Goal: Information Seeking & Learning: Understand process/instructions

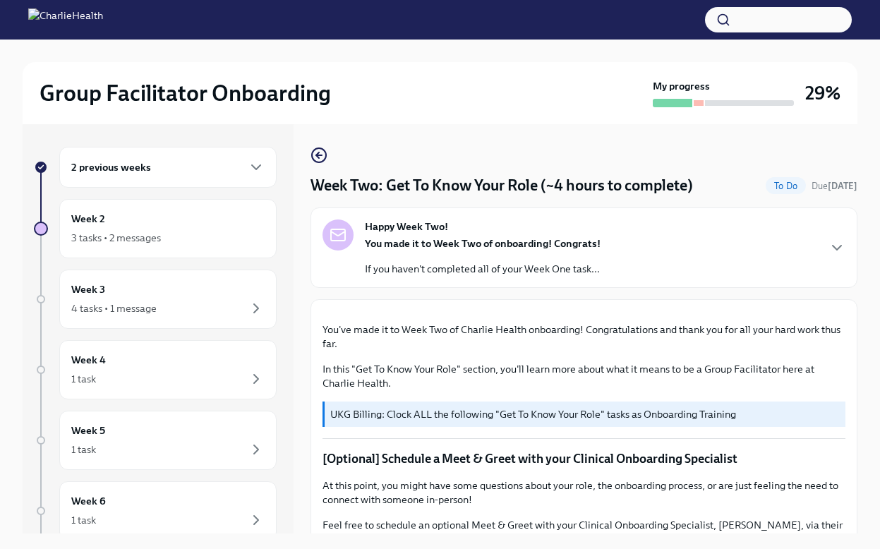
click at [184, 228] on div "Week 2 3 tasks • 2 messages" at bounding box center [167, 228] width 193 height 35
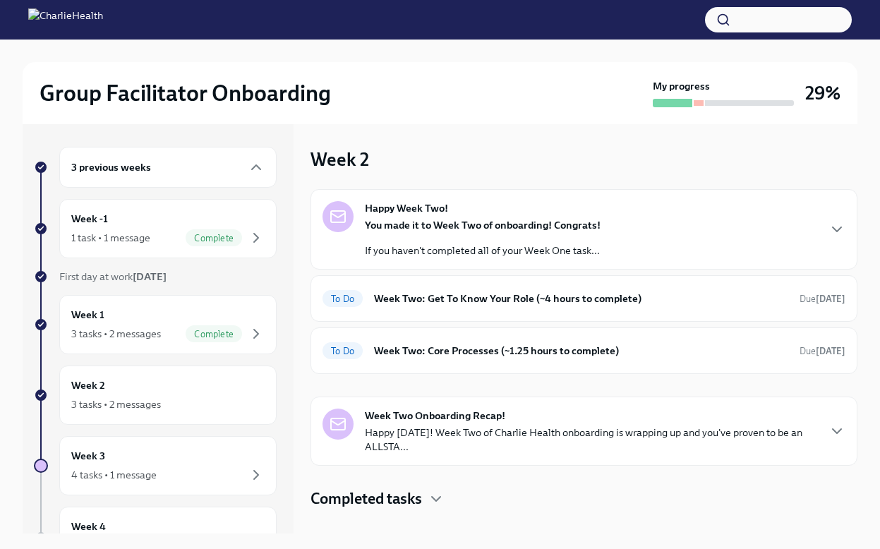
click at [705, 100] on div at bounding box center [749, 103] width 89 height 6
click at [490, 295] on h6 "Week Two: Get To Know Your Role (~4 hours to complete)" at bounding box center [581, 299] width 414 height 16
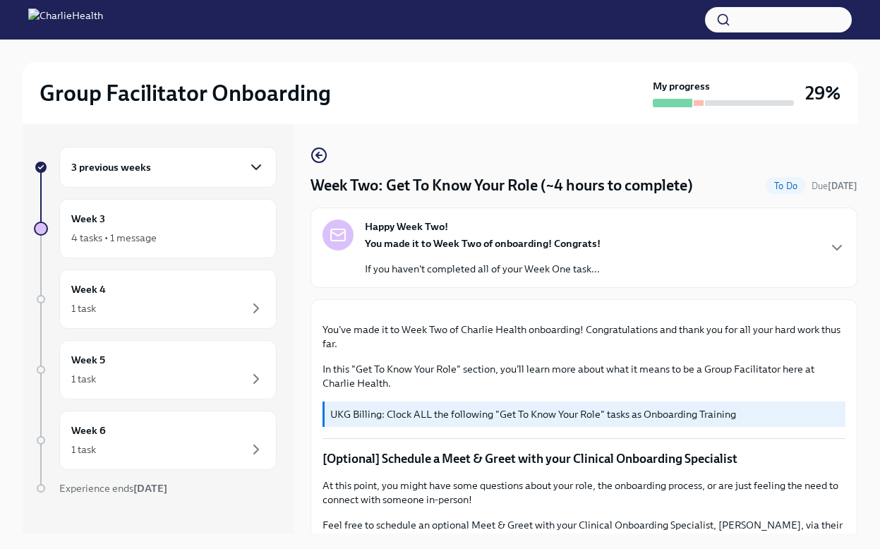
click at [255, 169] on icon "button" at bounding box center [256, 167] width 17 height 17
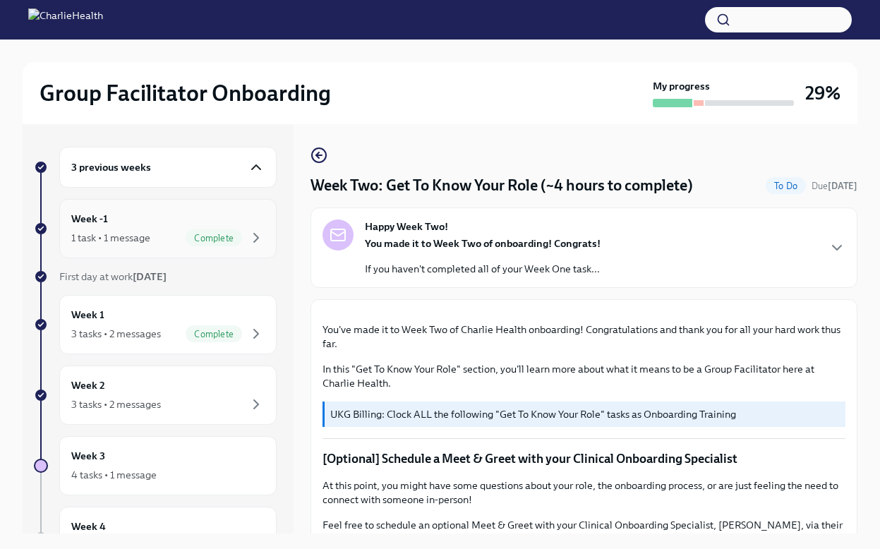
click at [223, 237] on span "Complete" at bounding box center [214, 238] width 56 height 11
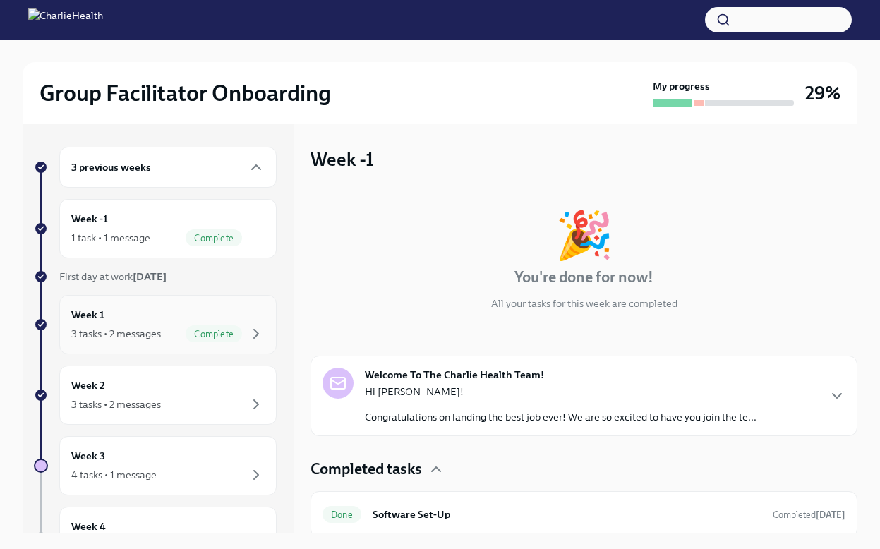
click at [205, 325] on div "Complete" at bounding box center [214, 333] width 56 height 17
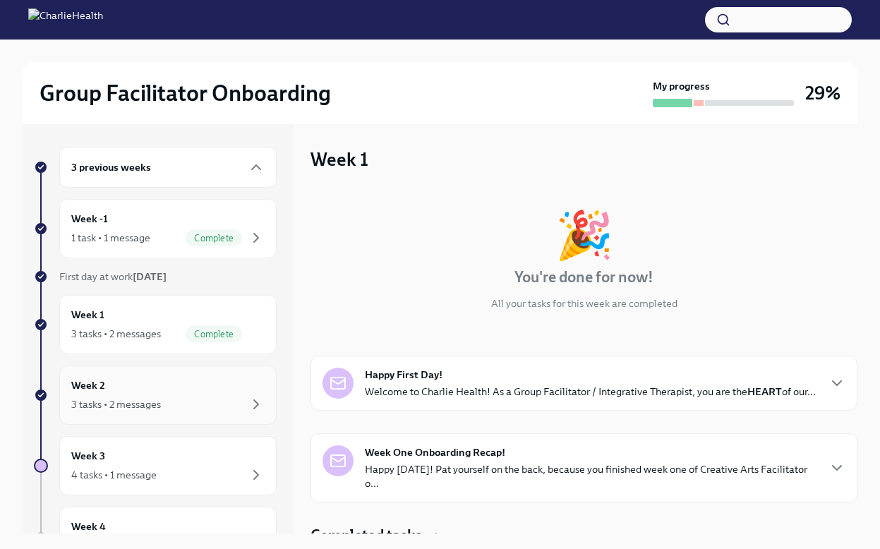
click at [194, 387] on div "Week 2 3 tasks • 2 messages" at bounding box center [167, 394] width 193 height 35
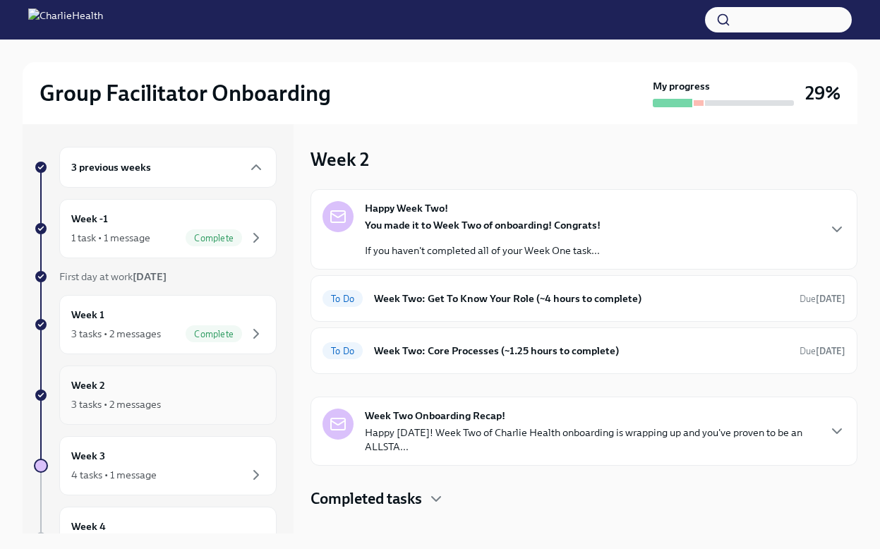
scroll to position [61, 0]
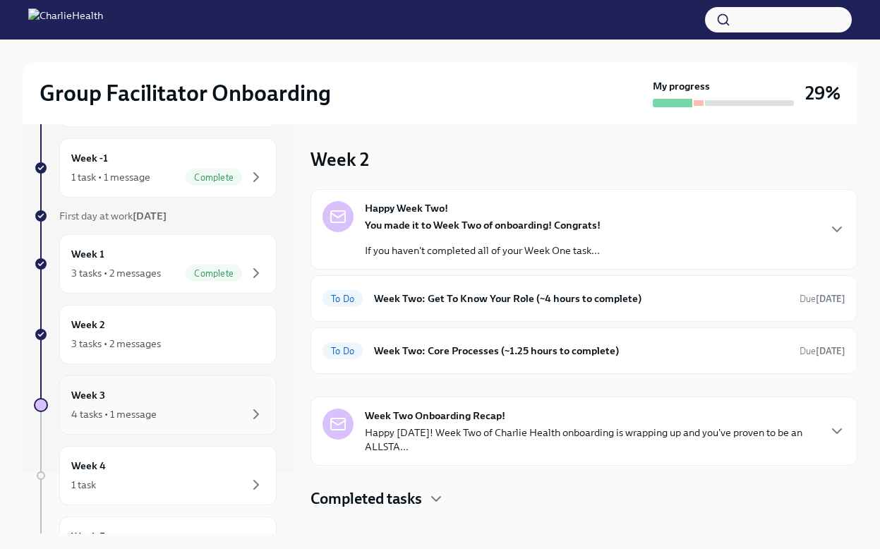
click at [190, 433] on div "Week 3 4 tasks • 1 message" at bounding box center [167, 404] width 217 height 59
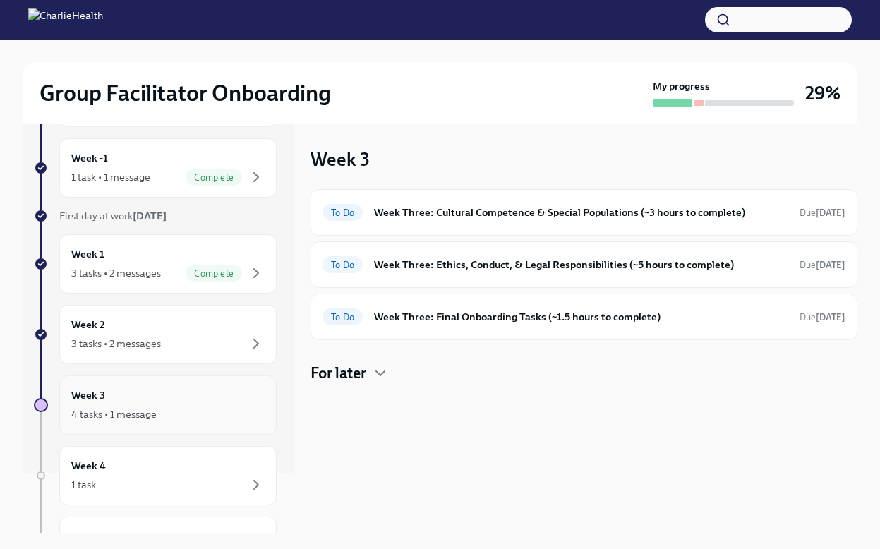
click at [190, 410] on div "4 tasks • 1 message" at bounding box center [167, 414] width 193 height 17
click at [178, 332] on div "Week 2 3 tasks • 2 messages" at bounding box center [167, 334] width 193 height 35
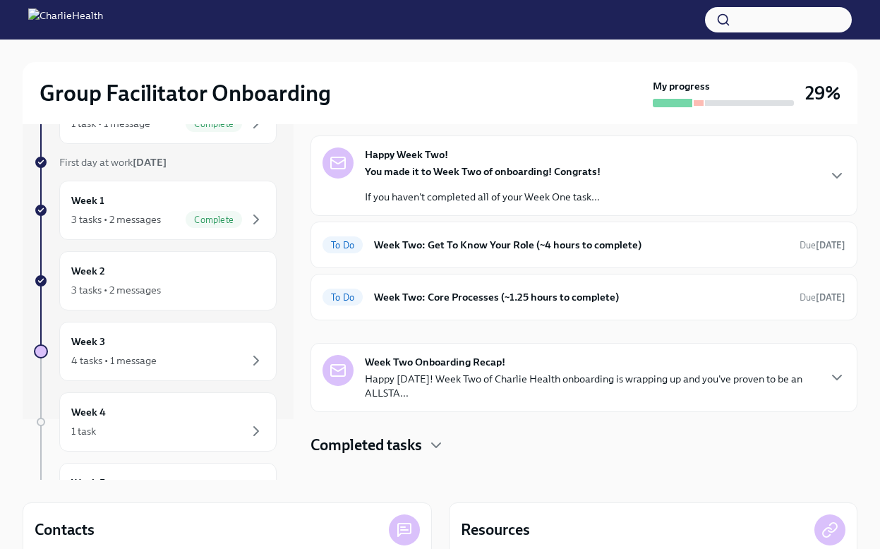
scroll to position [64, 0]
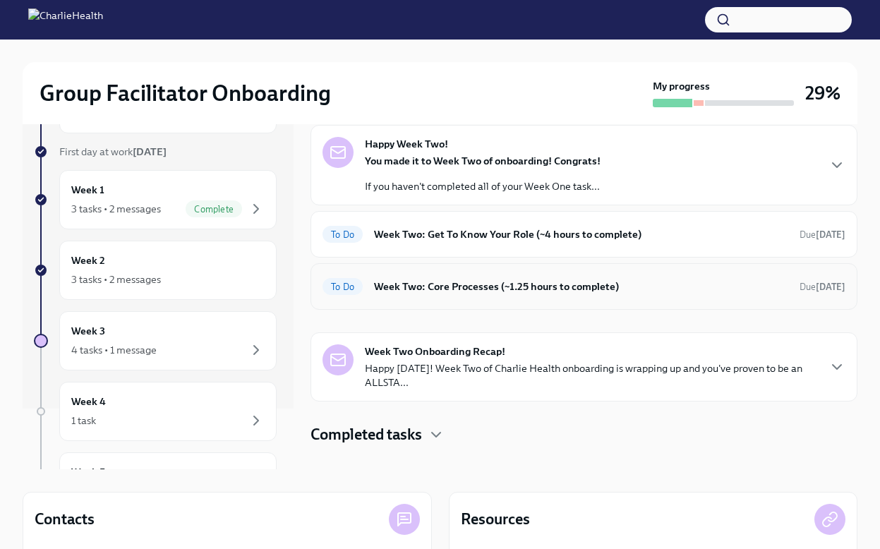
click at [520, 282] on h6 "Week Two: Core Processes (~1.25 hours to complete)" at bounding box center [581, 287] width 414 height 16
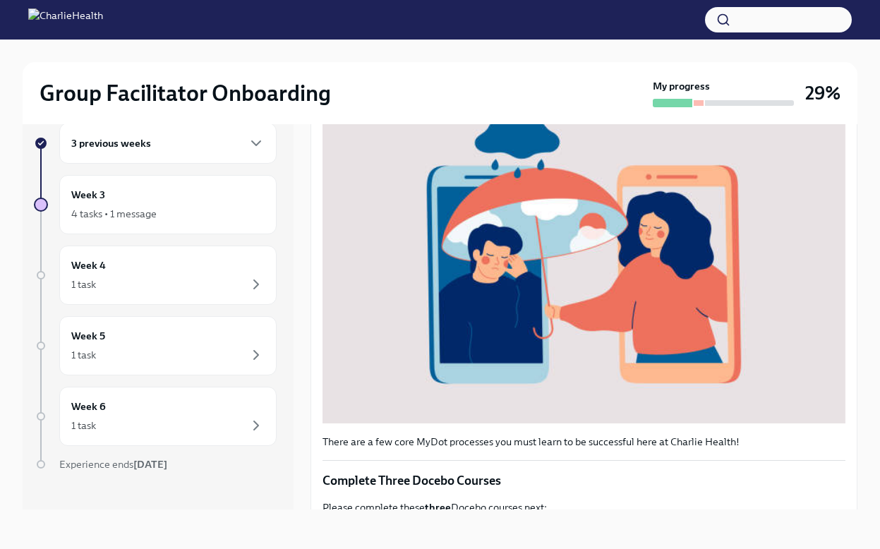
scroll to position [456, 0]
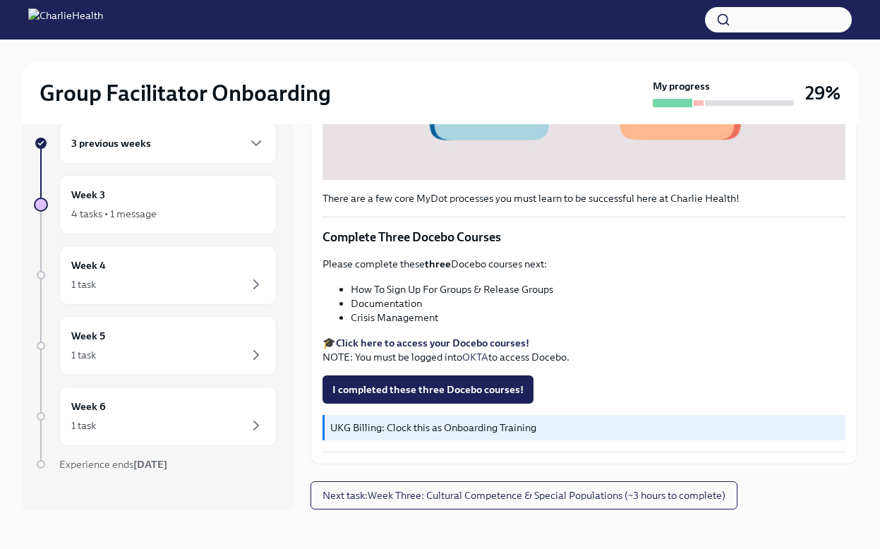
click at [423, 319] on li "Crisis Management" at bounding box center [598, 317] width 495 height 14
click at [381, 342] on strong "Click here to access your Docebo courses!" at bounding box center [432, 343] width 193 height 13
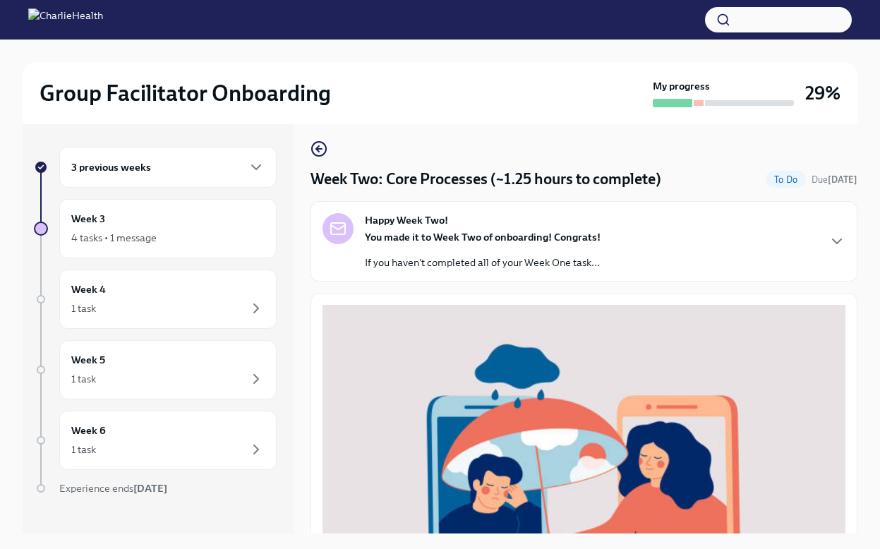
scroll to position [0, 0]
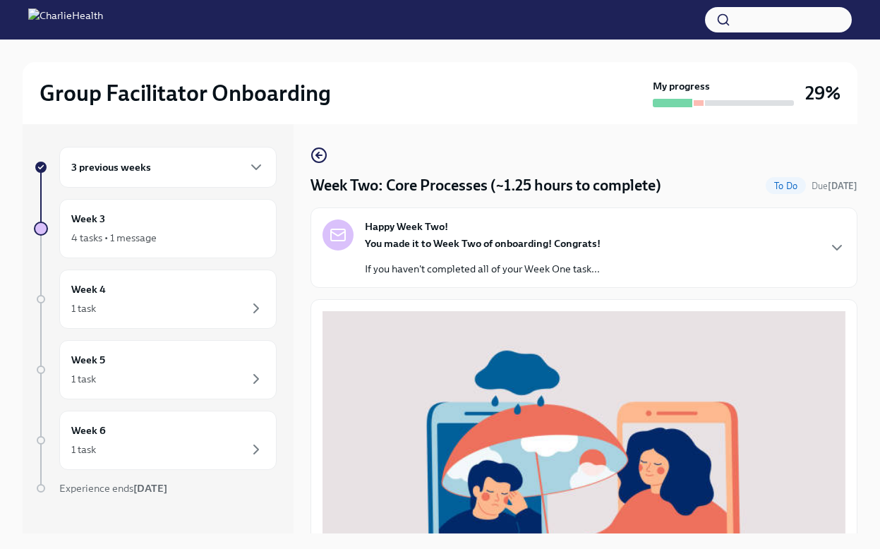
click at [407, 255] on div "You made it to Week Two of onboarding! Congrats! If you haven't completed all o…" at bounding box center [483, 256] width 236 height 40
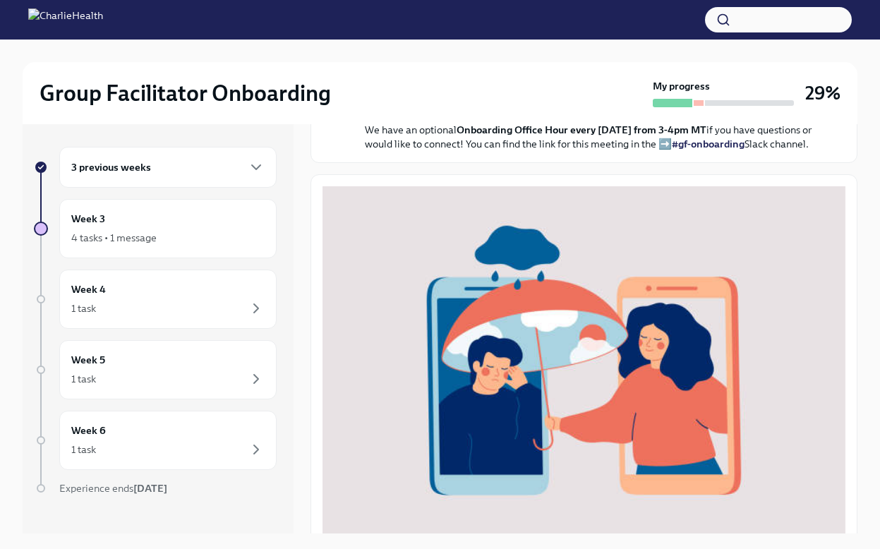
scroll to position [384, 0]
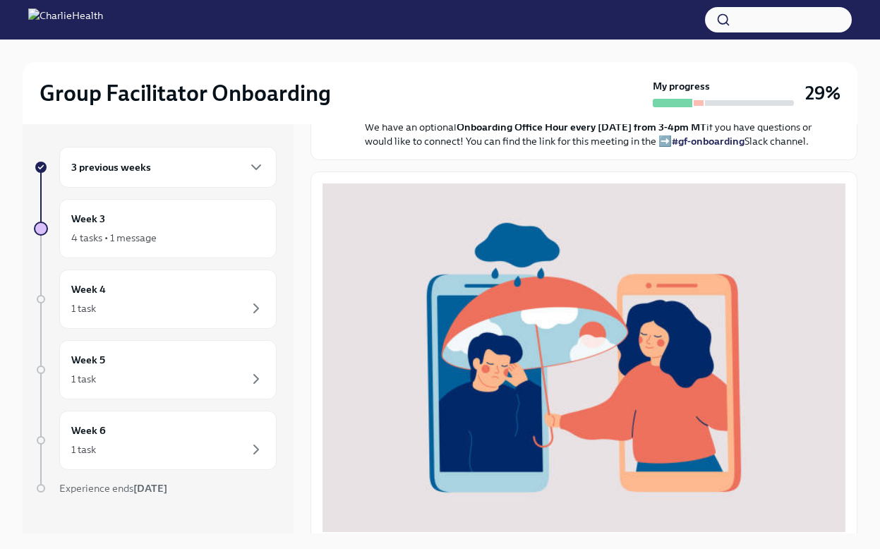
click at [596, 94] on strong "submit a ticket HERE" at bounding box center [632, 87] width 99 height 13
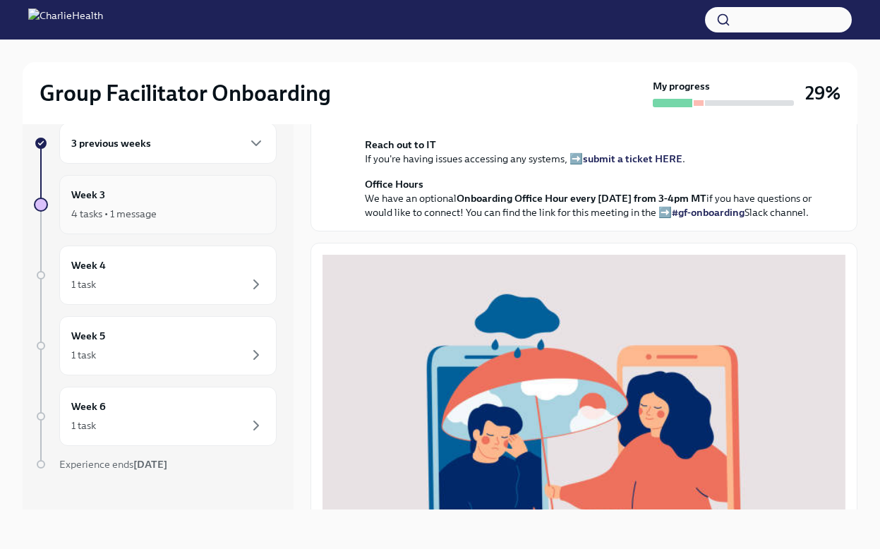
scroll to position [0, 0]
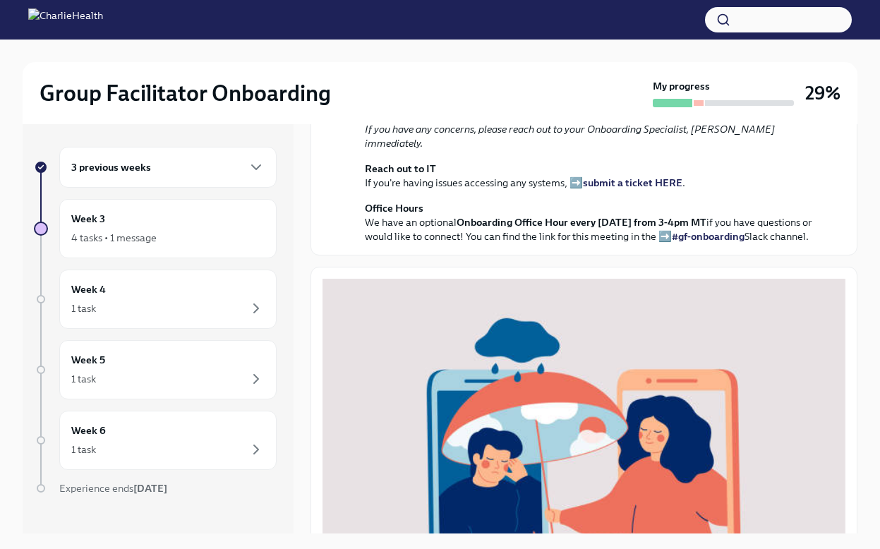
click at [211, 165] on div "3 previous weeks" at bounding box center [167, 167] width 193 height 17
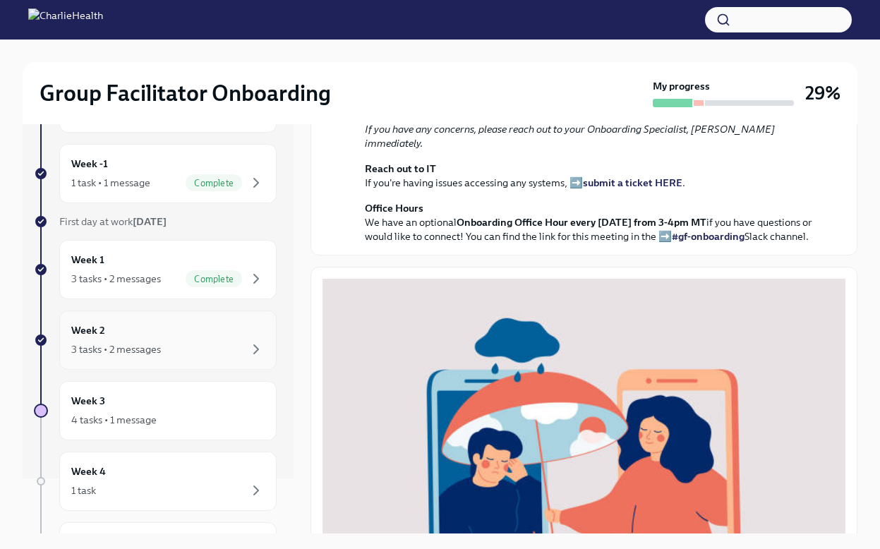
scroll to position [57, 0]
click at [171, 349] on div "3 tasks • 2 messages" at bounding box center [167, 347] width 193 height 17
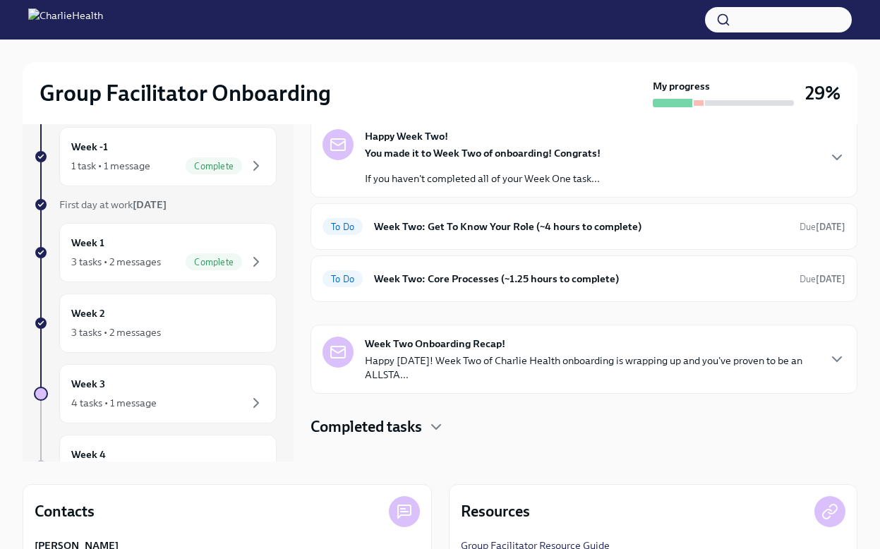
scroll to position [73, 0]
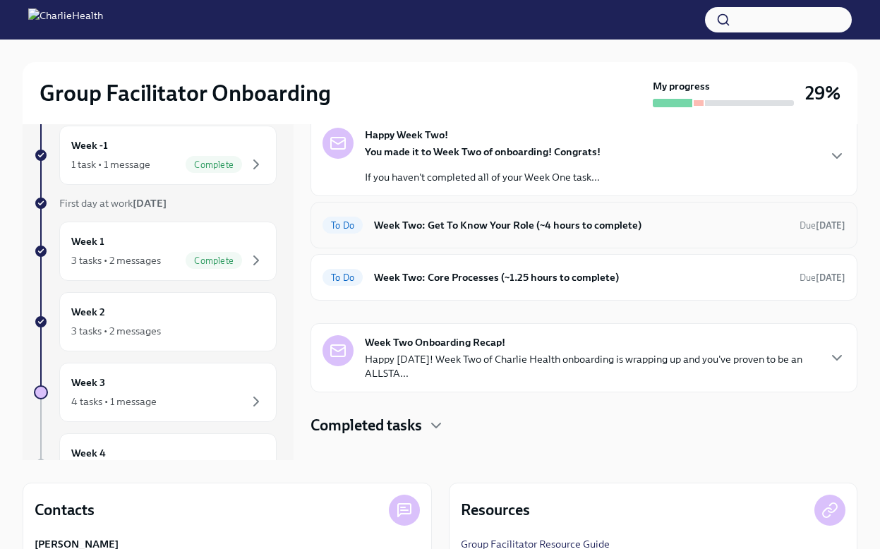
click at [470, 231] on h6 "Week Two: Get To Know Your Role (~4 hours to complete)" at bounding box center [581, 225] width 414 height 16
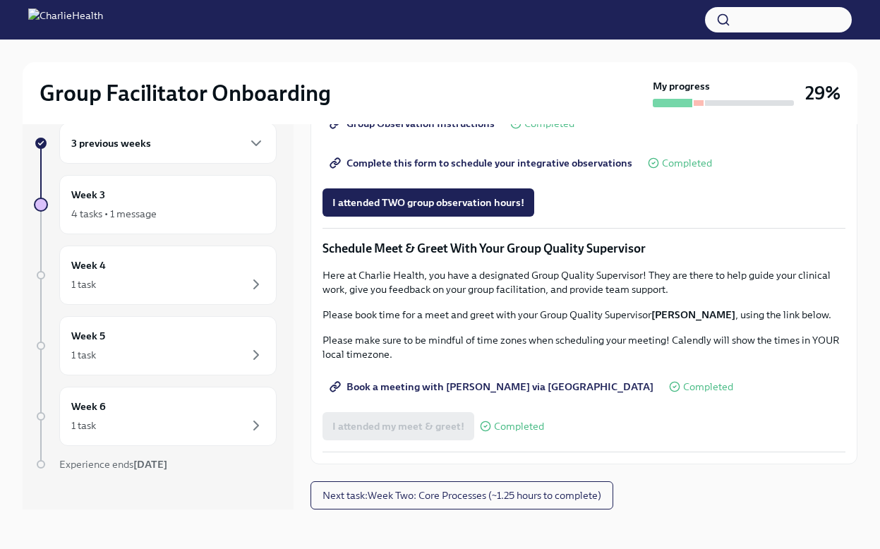
scroll to position [1081, 0]
click at [459, 170] on span "Complete this form to schedule your integrative observations" at bounding box center [482, 163] width 300 height 14
click at [378, 492] on span "Next task : Week Two: Core Processes (~1.25 hours to complete)" at bounding box center [461, 495] width 279 height 14
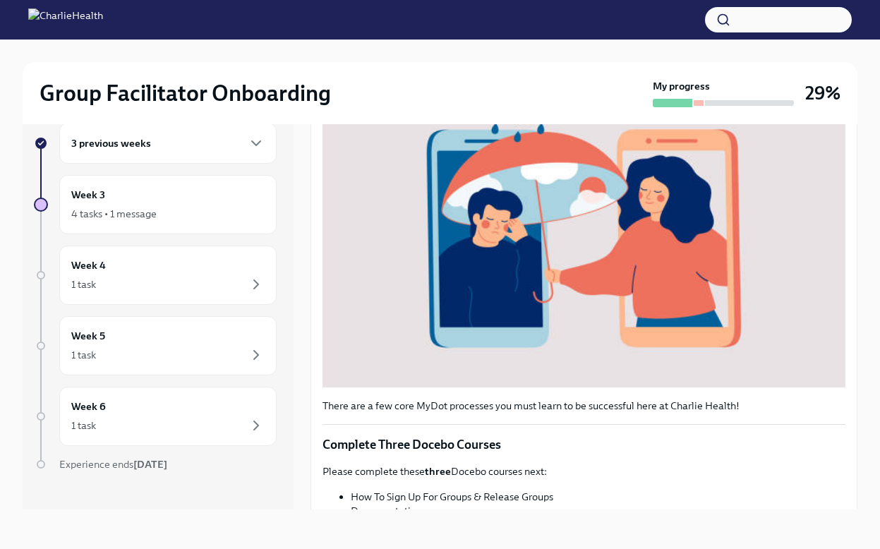
scroll to position [456, 0]
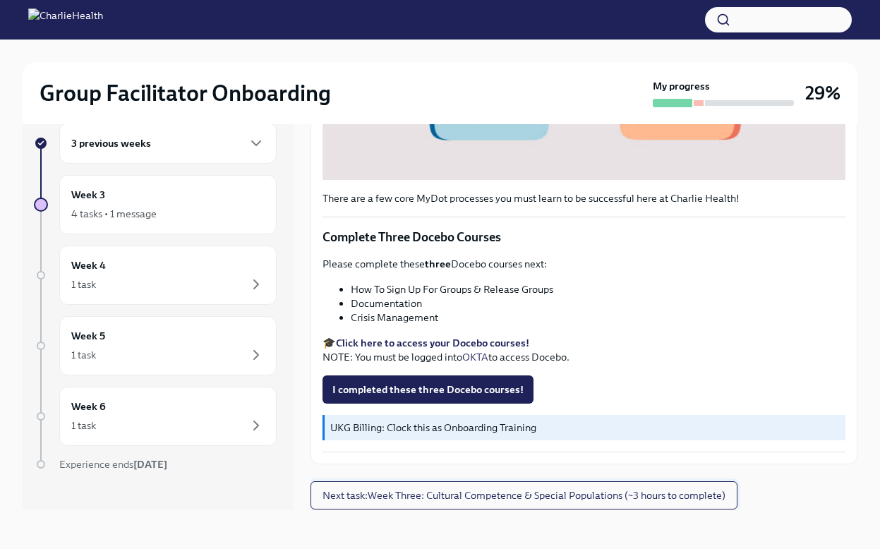
click at [379, 495] on span "Next task : Week Three: Cultural Competence & Special Populations (~3 hours to …" at bounding box center [523, 495] width 403 height 14
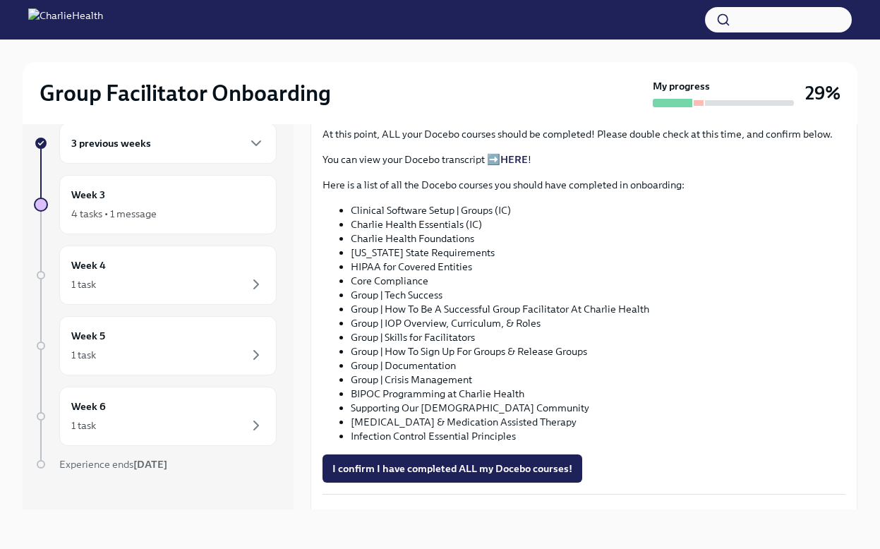
scroll to position [720, 0]
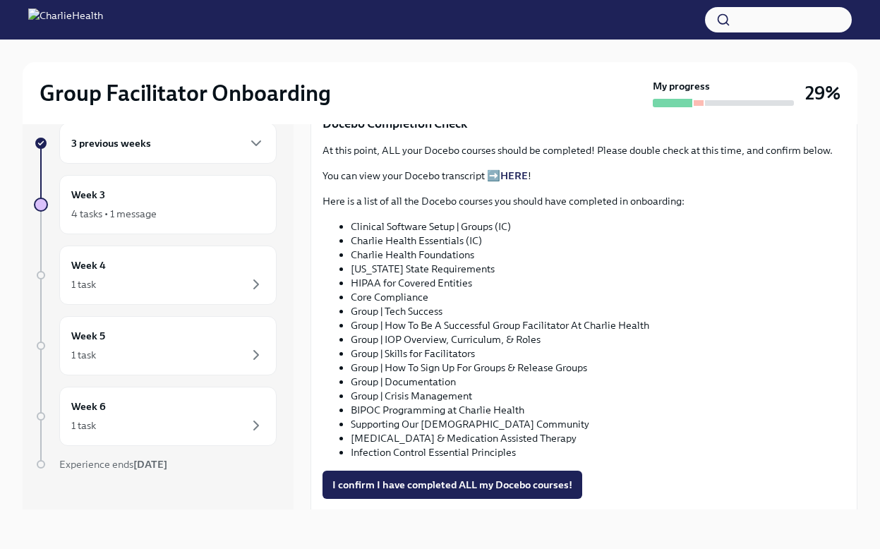
click at [509, 176] on link "HERE" at bounding box center [514, 175] width 28 height 13
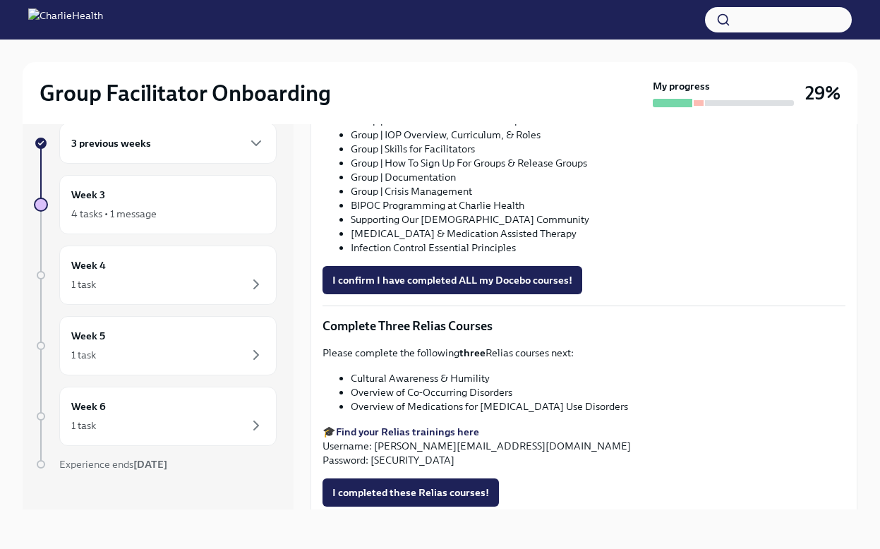
scroll to position [1027, 0]
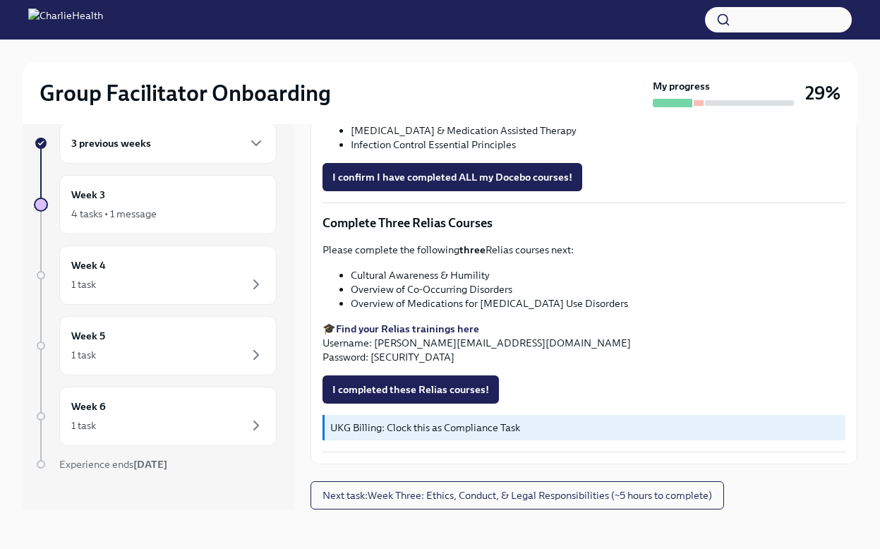
click at [396, 326] on strong "Find your Relias trainings here" at bounding box center [407, 328] width 143 height 13
click at [382, 330] on strong "Find your Relias trainings here" at bounding box center [407, 328] width 143 height 13
drag, startPoint x: 351, startPoint y: 272, endPoint x: 576, endPoint y: 272, distance: 225.8
click at [576, 272] on li "Cultural Awareness & Humility" at bounding box center [598, 275] width 495 height 14
copy li "Cultural Awareness & Humility"
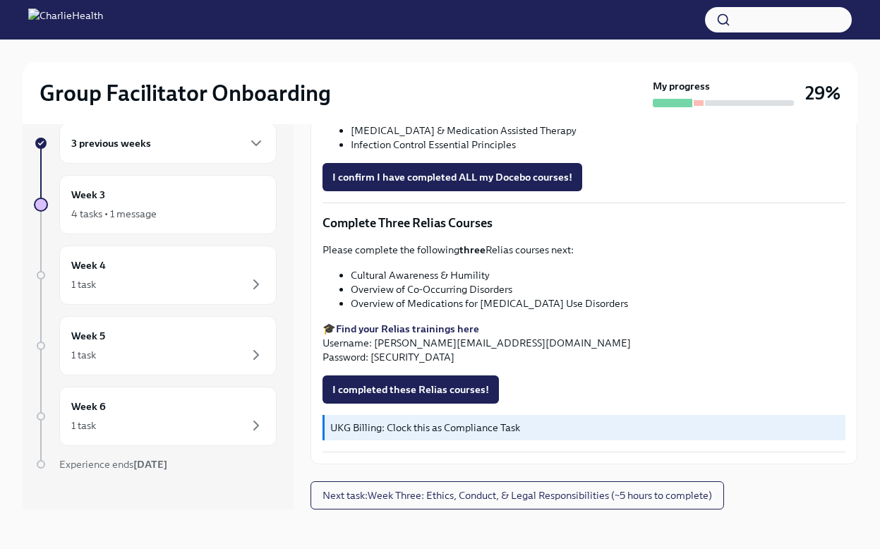
click at [405, 284] on li "Overview of Co-Occurring Disorders" at bounding box center [598, 289] width 495 height 14
copy ul "Overview of Co-Occurring Disorders"
click at [445, 305] on li "Overview of Medications for [MEDICAL_DATA] Use Disorders" at bounding box center [598, 303] width 495 height 14
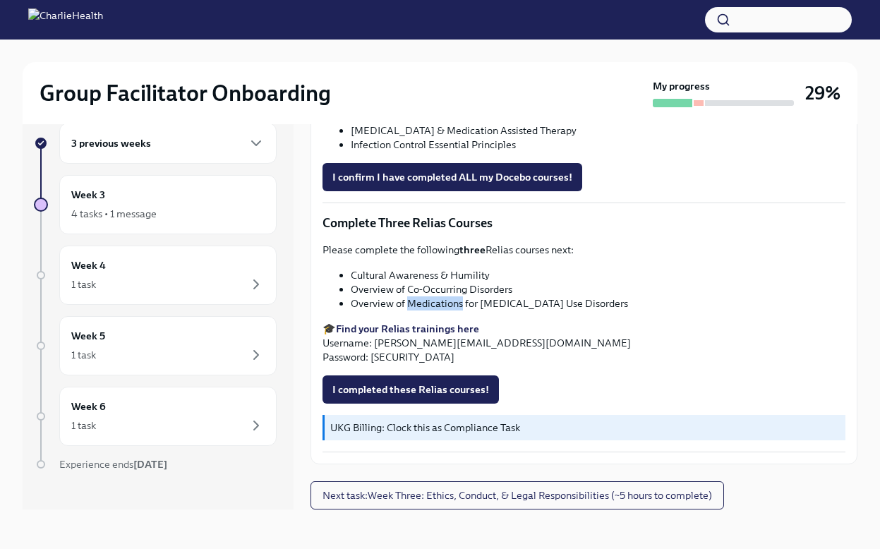
click at [445, 305] on li "Overview of Medications for [MEDICAL_DATA] Use Disorders" at bounding box center [598, 303] width 495 height 14
copy div "Overview of Medications for [MEDICAL_DATA] Use Disorders"
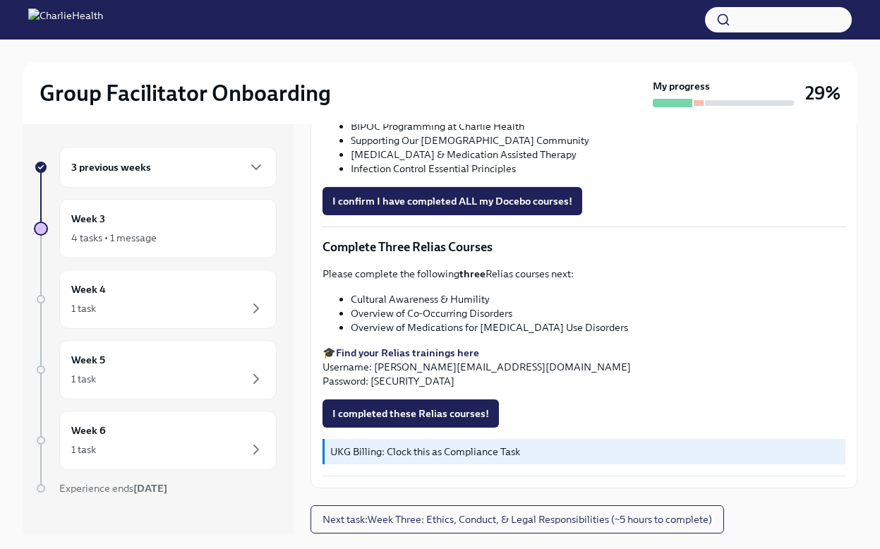
click at [203, 179] on div "3 previous weeks" at bounding box center [167, 167] width 217 height 41
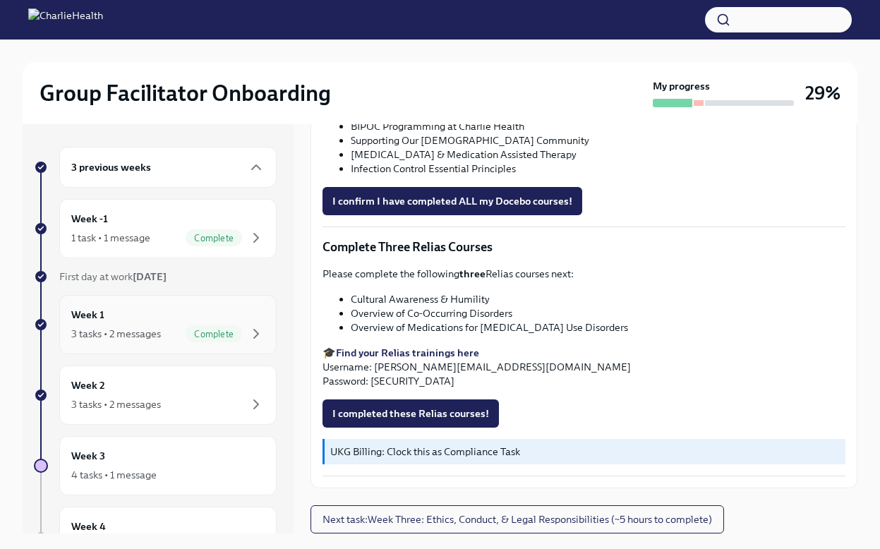
click at [147, 313] on div "Week 1 3 tasks • 2 messages Complete" at bounding box center [167, 324] width 193 height 35
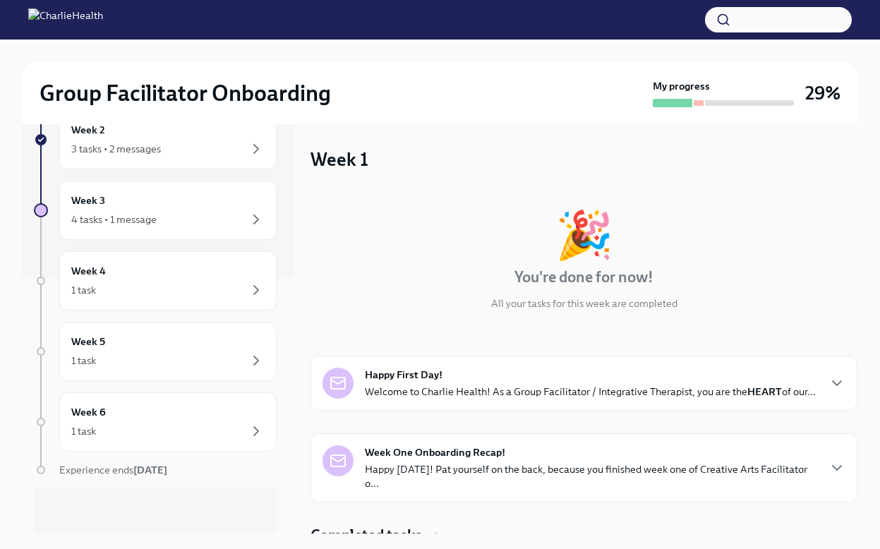
scroll to position [172, 0]
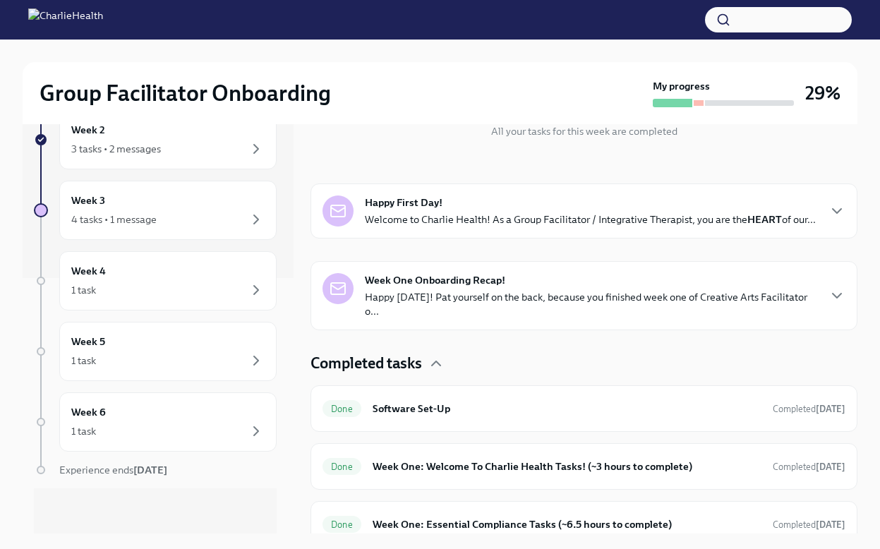
click at [445, 284] on strong "Week One Onboarding Recap!" at bounding box center [435, 280] width 140 height 14
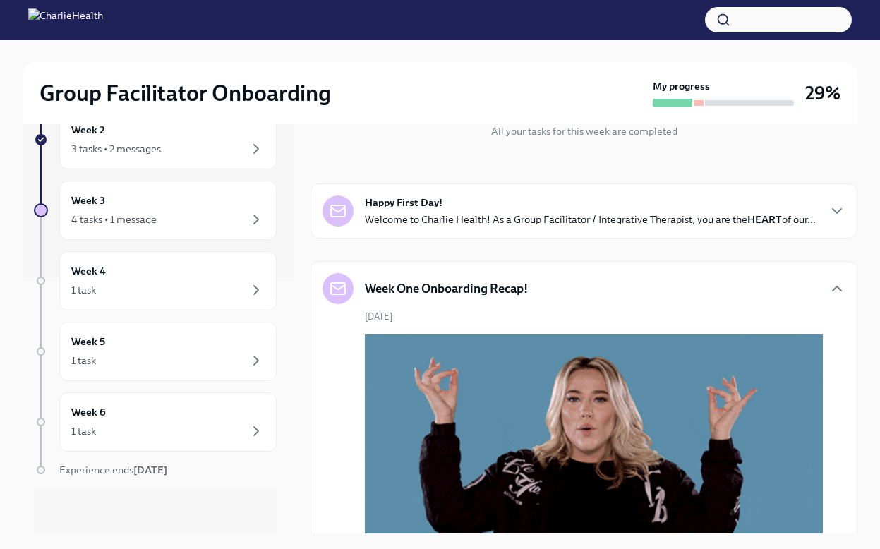
click at [451, 220] on p "Welcome to Charlie Health! As a Group Facilitator / Integrative Therapist, you …" at bounding box center [590, 219] width 451 height 14
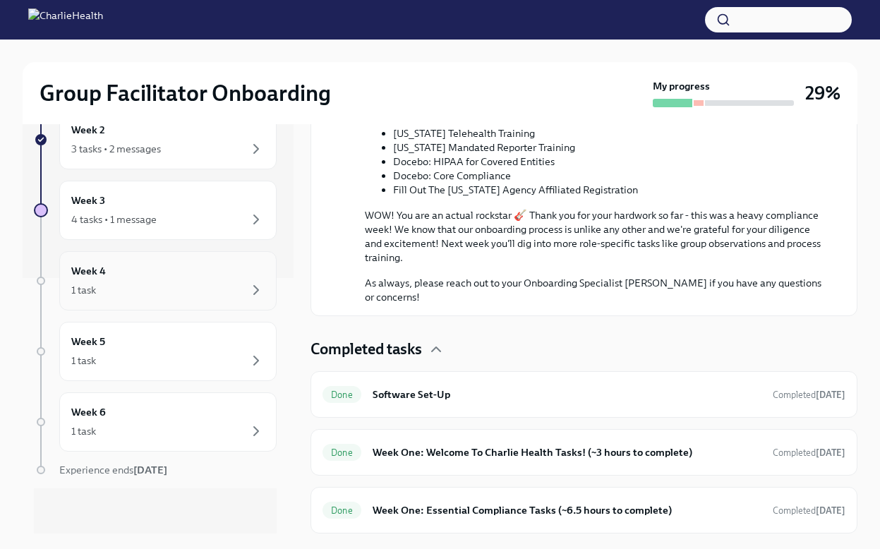
scroll to position [0, 0]
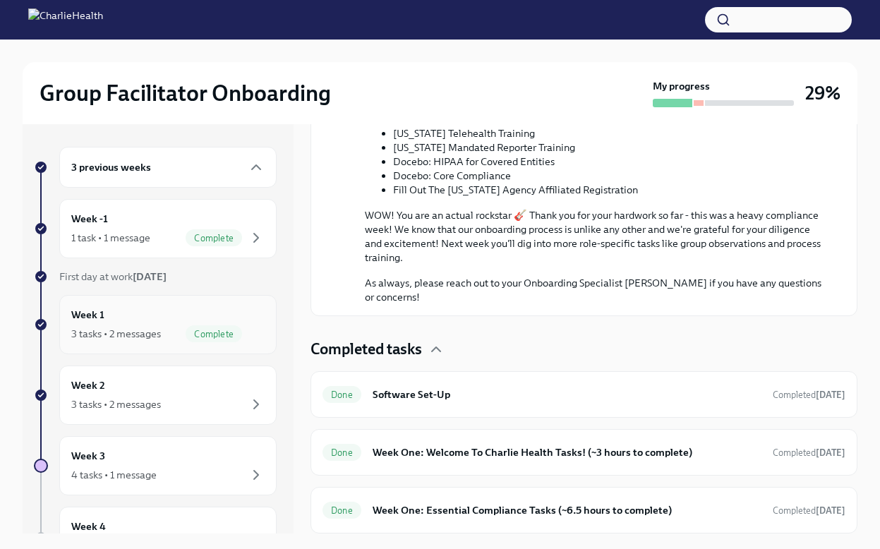
click at [200, 316] on div "Week 1 3 tasks • 2 messages Complete" at bounding box center [167, 324] width 193 height 35
click at [213, 170] on div "3 previous weeks" at bounding box center [167, 167] width 193 height 17
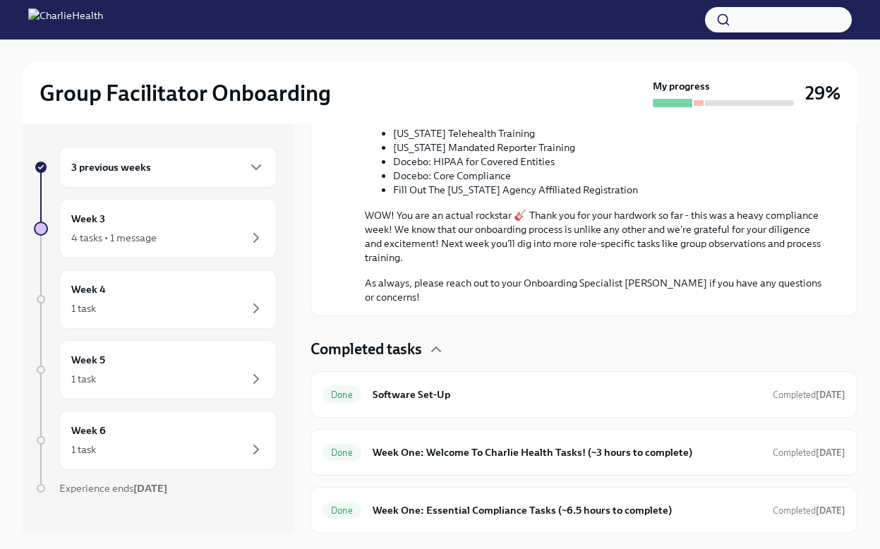
click at [213, 170] on div "3 previous weeks" at bounding box center [167, 167] width 193 height 17
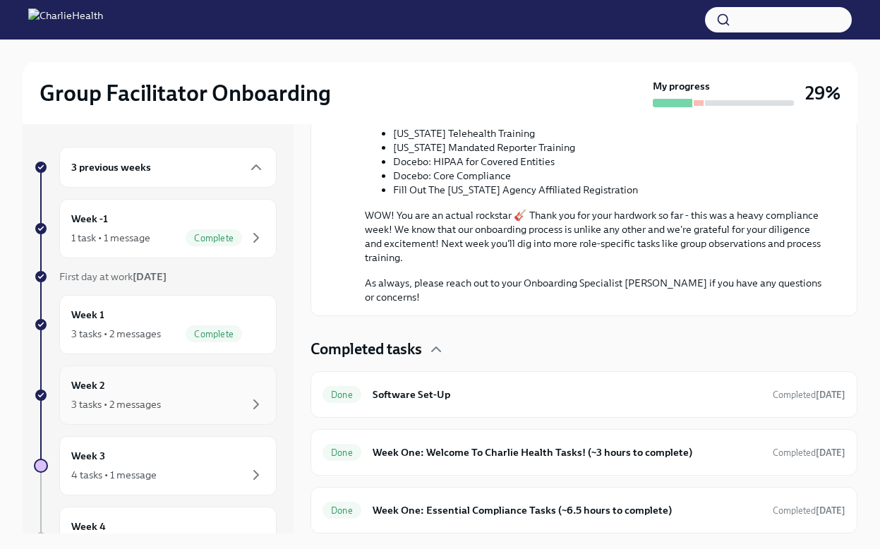
click at [195, 395] on div "Week 2 3 tasks • 2 messages" at bounding box center [167, 394] width 193 height 35
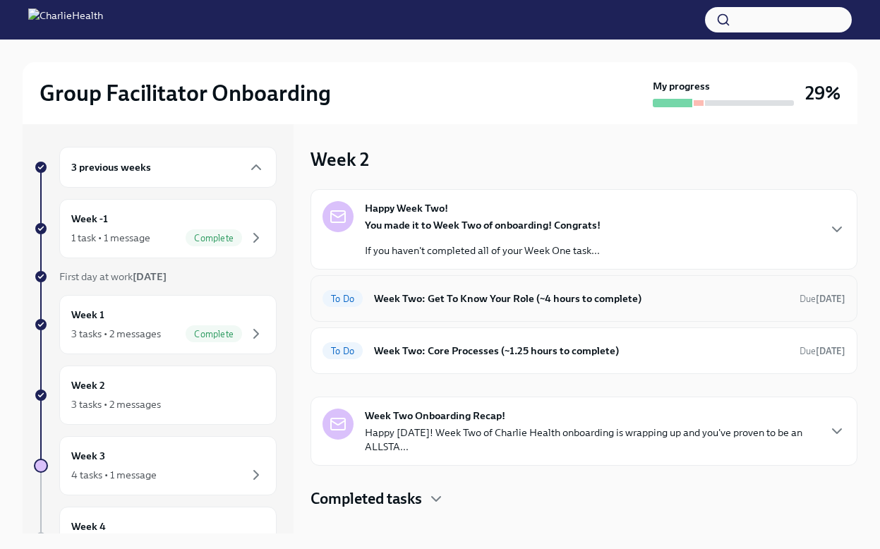
click at [493, 303] on h6 "Week Two: Get To Know Your Role (~4 hours to complete)" at bounding box center [581, 299] width 414 height 16
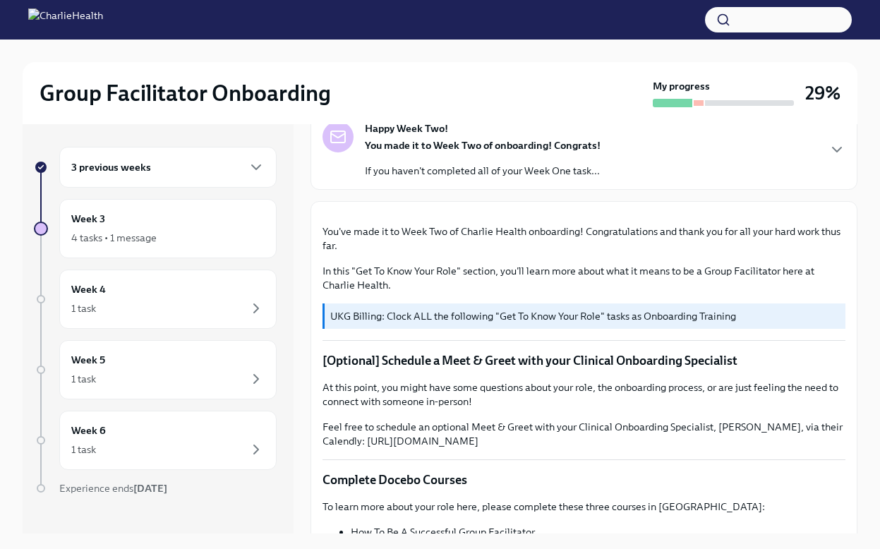
scroll to position [54, 0]
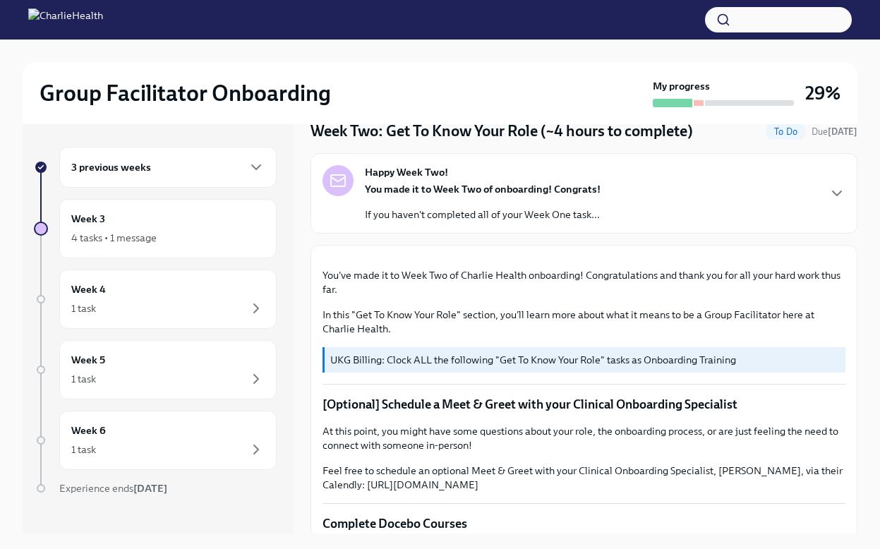
click at [408, 197] on div "You made it to Week Two of onboarding! Congrats! If you haven't completed all o…" at bounding box center [483, 202] width 236 height 40
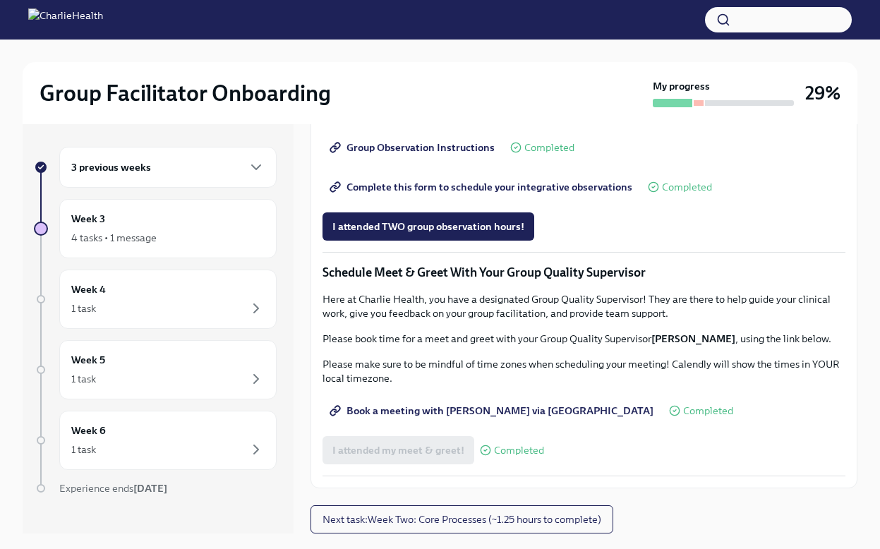
scroll to position [24, 0]
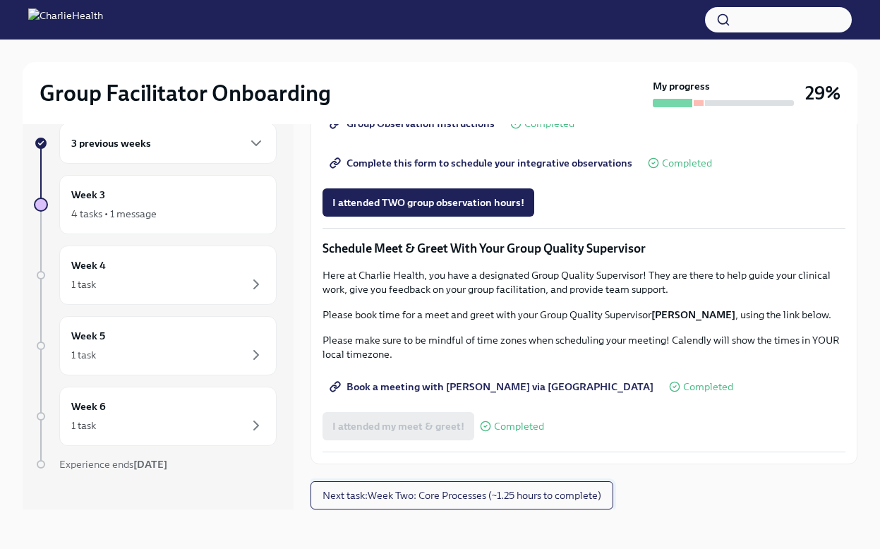
click at [441, 497] on span "Next task : Week Two: Core Processes (~1.25 hours to complete)" at bounding box center [461, 495] width 279 height 14
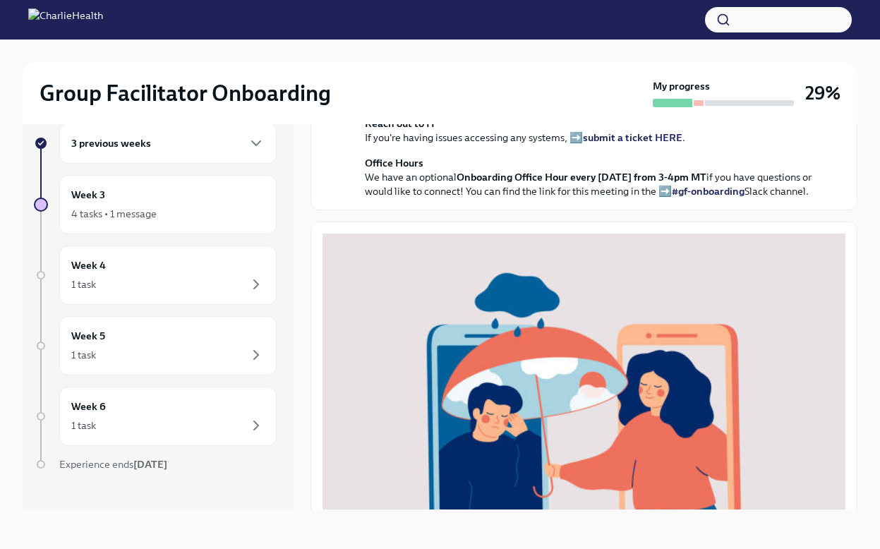
scroll to position [312, 0]
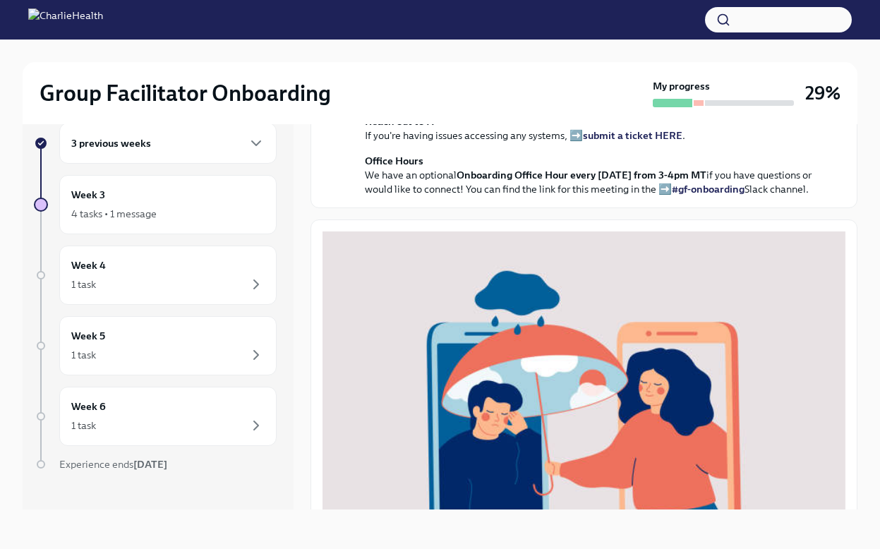
click at [725, 195] on link "#gf-onboarding" at bounding box center [708, 189] width 73 height 13
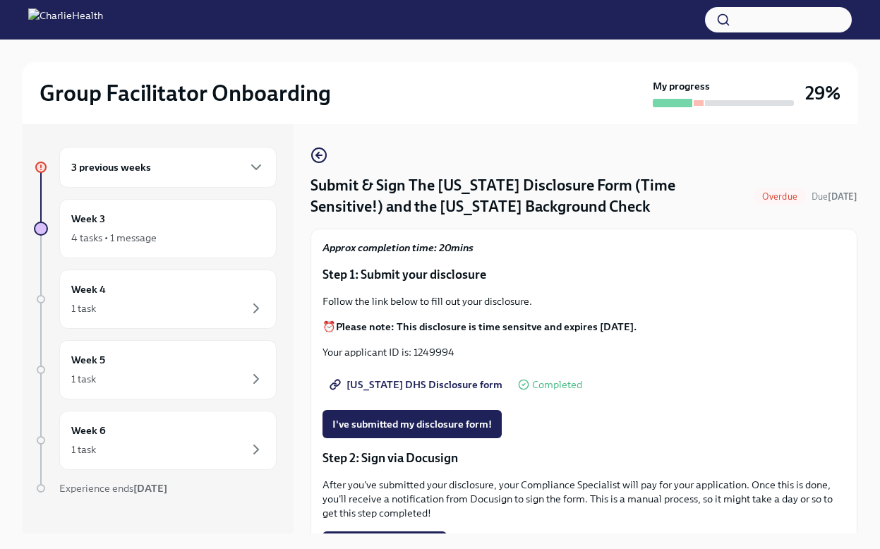
click at [452, 354] on p "Your applicant ID is: 1249994" at bounding box center [583, 352] width 523 height 14
click at [433, 351] on p "Your applicant ID is: 1249994" at bounding box center [583, 352] width 523 height 14
copy p "1249994"
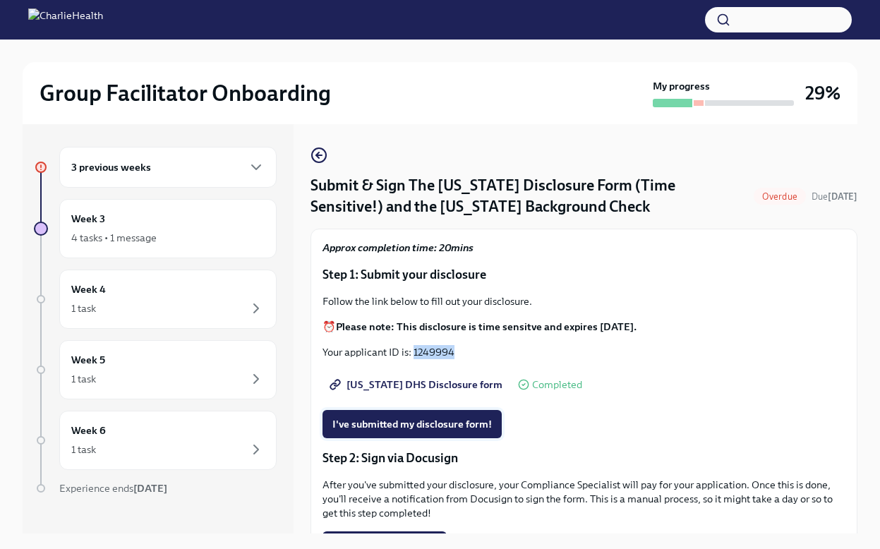
click at [421, 429] on span "I've submitted my disclosure form!" at bounding box center [411, 424] width 159 height 14
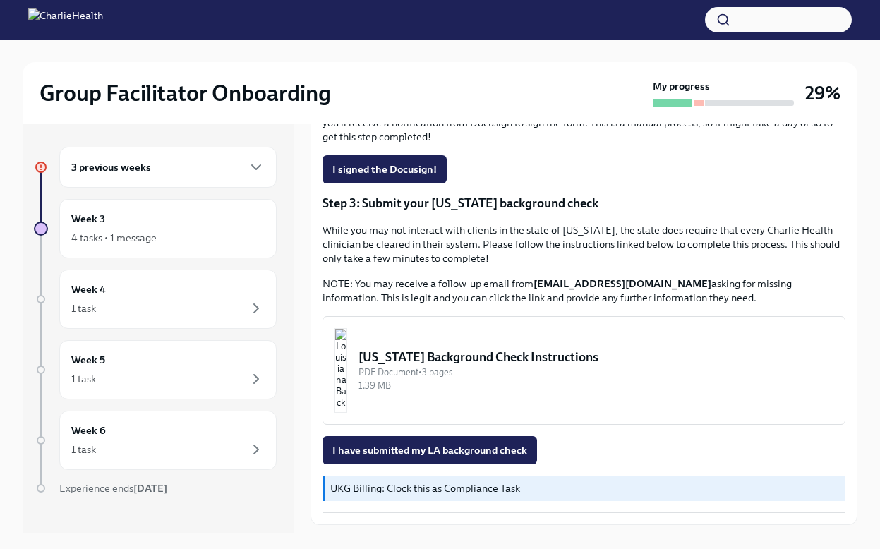
scroll to position [381, 0]
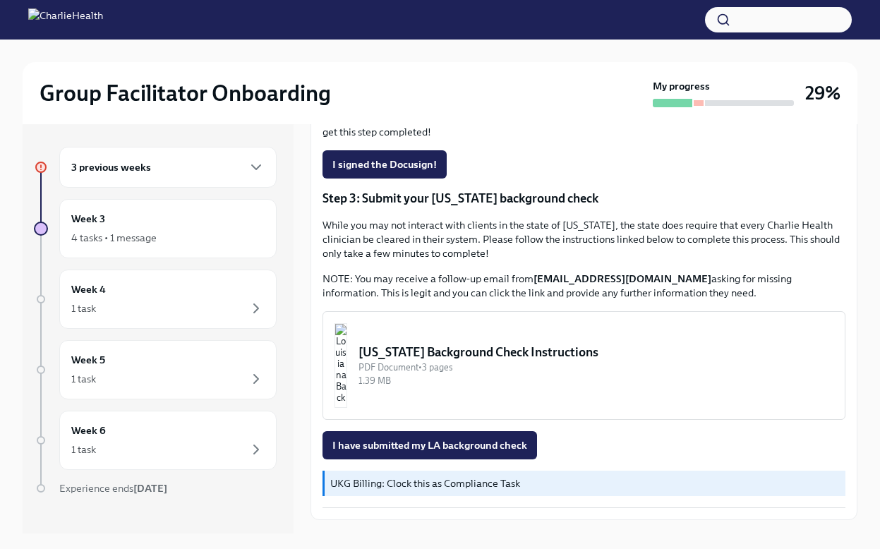
click at [460, 340] on button "Louisiana Background Check Instructions PDF Document • 3 pages 1.39 MB" at bounding box center [583, 365] width 523 height 109
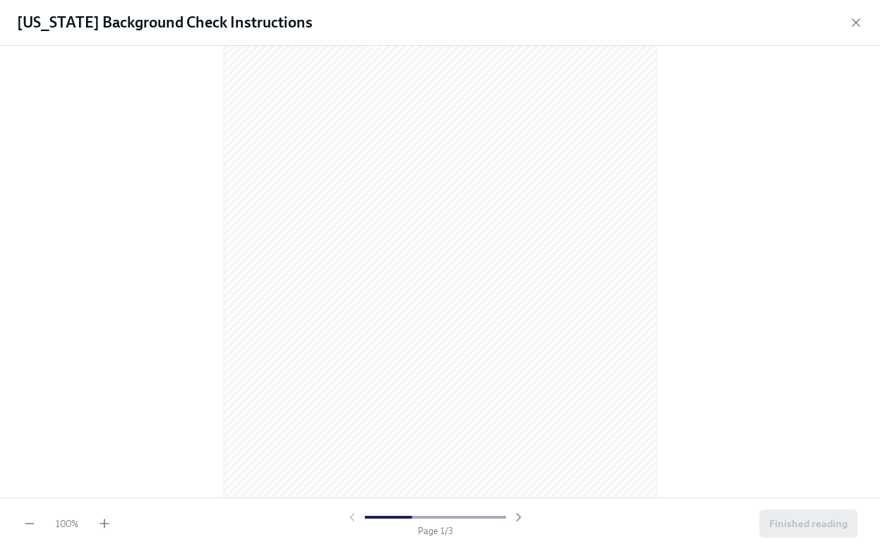
scroll to position [1274, 0]
click at [790, 525] on span "Finished reading" at bounding box center [808, 523] width 78 height 14
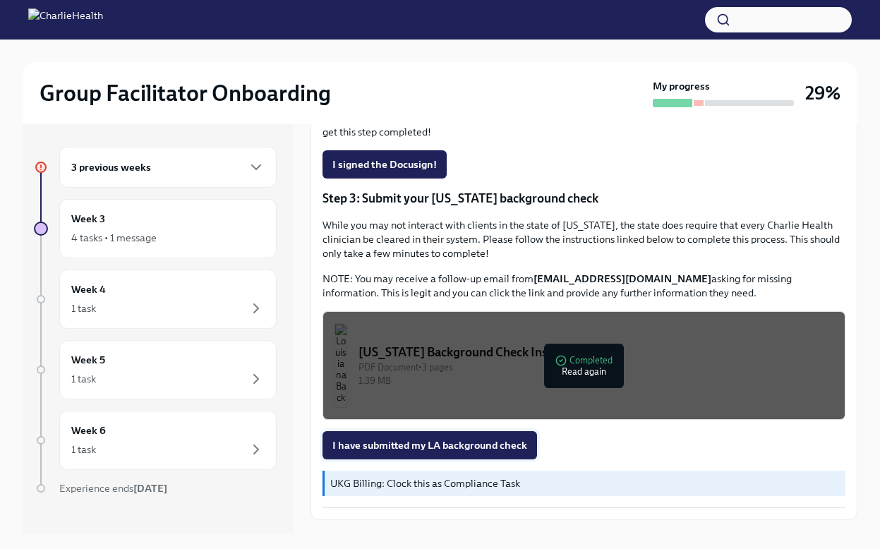
click at [493, 449] on span "I have submitted my LA background check" at bounding box center [429, 445] width 195 height 14
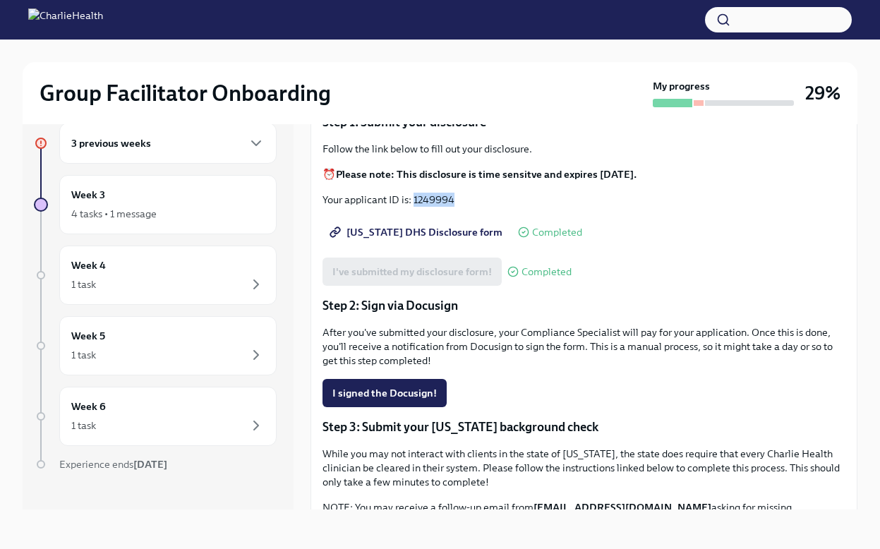
scroll to position [0, 0]
